Goal: Transaction & Acquisition: Purchase product/service

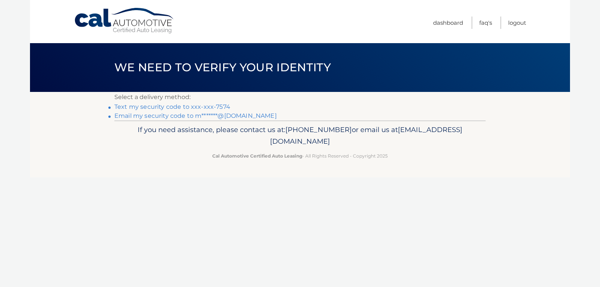
click at [133, 104] on link "Text my security code to xxx-xxx-7574" at bounding box center [172, 106] width 116 height 7
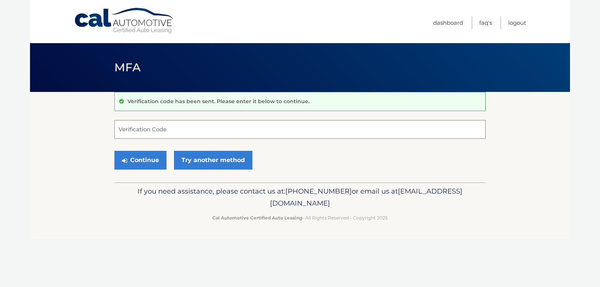
click at [148, 133] on input "Verification Code" at bounding box center [299, 129] width 371 height 19
type input "312061"
click at [143, 163] on button "Continue" at bounding box center [140, 160] width 52 height 19
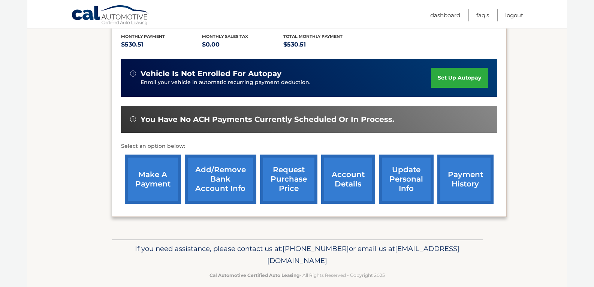
scroll to position [178, 0]
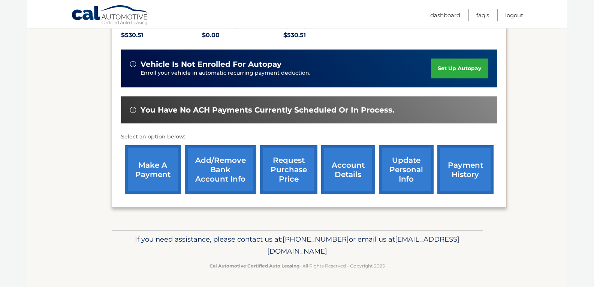
drag, startPoint x: 0, startPoint y: 0, endPoint x: 143, endPoint y: 163, distance: 217.1
click at [143, 163] on link "make a payment" at bounding box center [153, 169] width 56 height 49
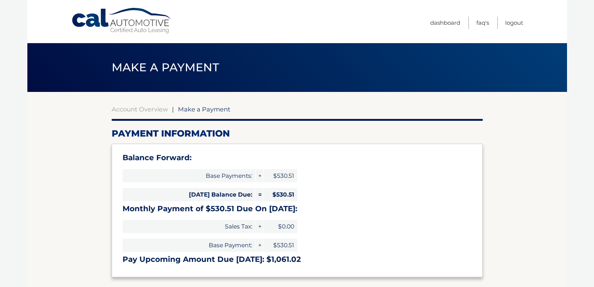
select select "ZjM4YzEzYmItNmZmNi00ZWI4LThiN2ItYzJhMTU5YjRiYzA0"
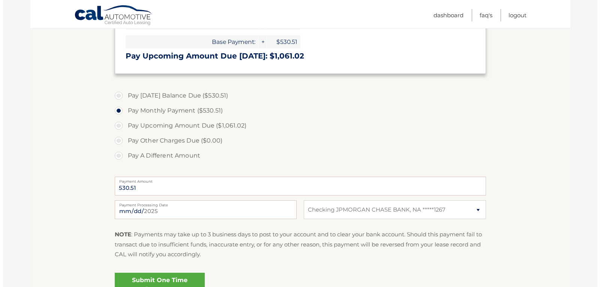
scroll to position [281, 0]
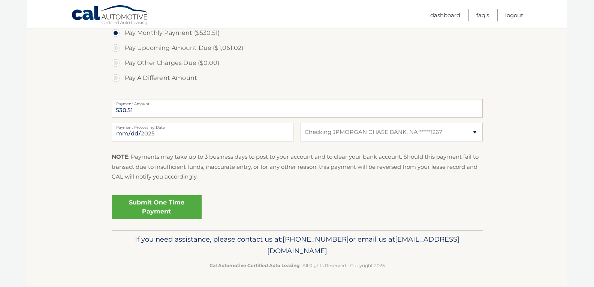
click at [142, 205] on link "Submit One Time Payment" at bounding box center [157, 207] width 90 height 24
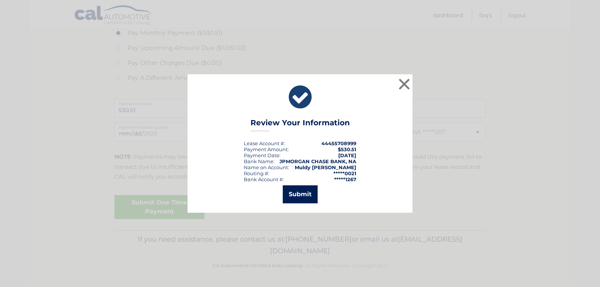
click at [298, 195] on button "Submit" at bounding box center [300, 194] width 35 height 18
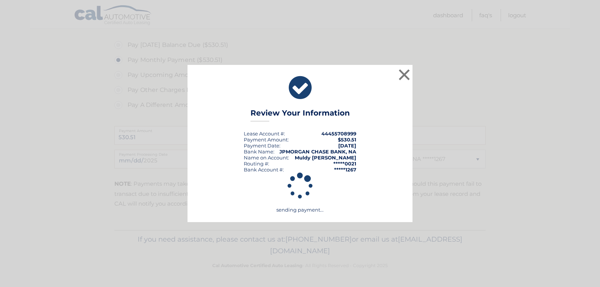
scroll to position [254, 0]
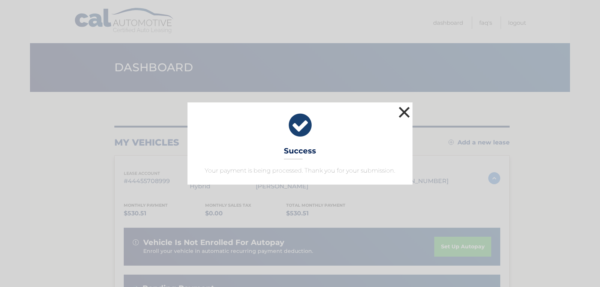
click at [408, 110] on button "×" at bounding box center [404, 112] width 15 height 15
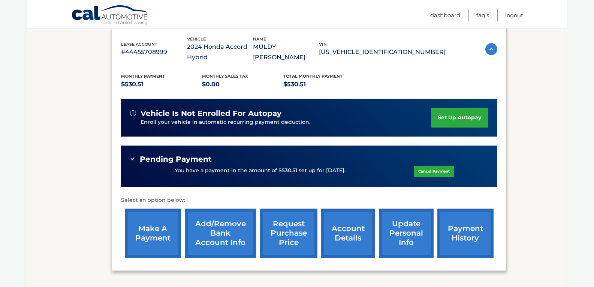
scroll to position [130, 0]
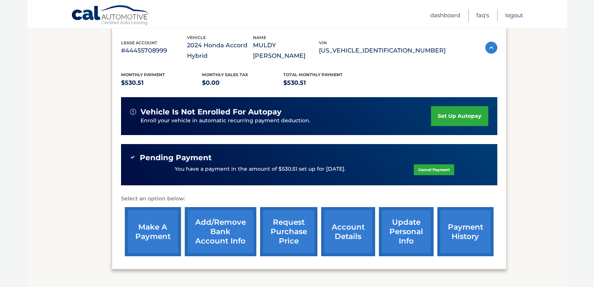
click at [517, 14] on link "Logout" at bounding box center [514, 15] width 18 height 12
